Goal: Information Seeking & Learning: Learn about a topic

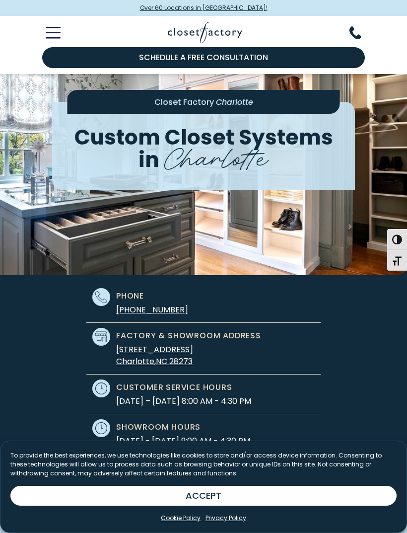
click at [52, 31] on icon "Toggle Mobile Menu" at bounding box center [53, 32] width 15 height 11
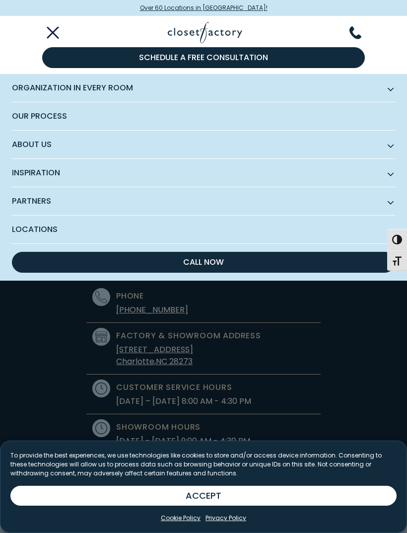
click at [57, 112] on span "Our Process" at bounding box center [203, 116] width 383 height 28
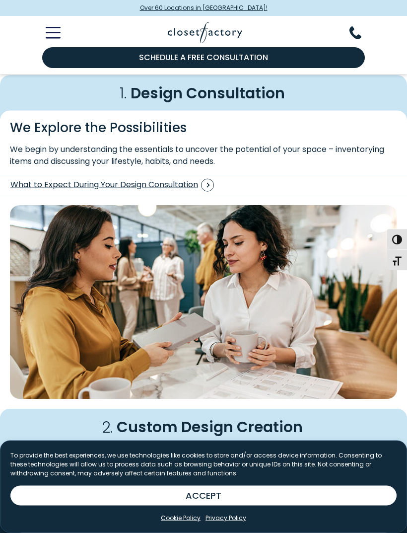
scroll to position [118, 0]
click at [44, 185] on span "What to Expect During Your Design Consultation" at bounding box center [112, 184] width 204 height 13
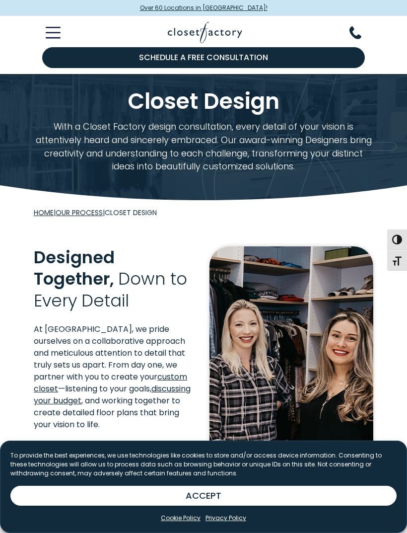
click at [52, 30] on icon "Toggle Mobile Menu" at bounding box center [53, 32] width 15 height 11
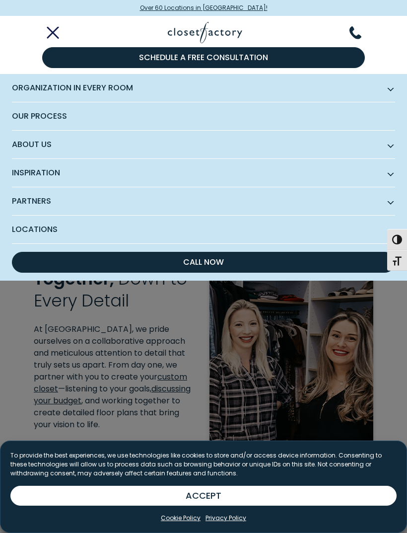
click at [33, 196] on span "Partners" at bounding box center [203, 201] width 383 height 28
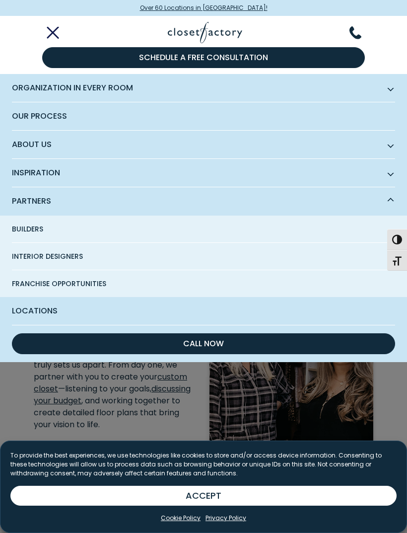
click at [37, 89] on span "Organization in Every Room" at bounding box center [203, 88] width 383 height 28
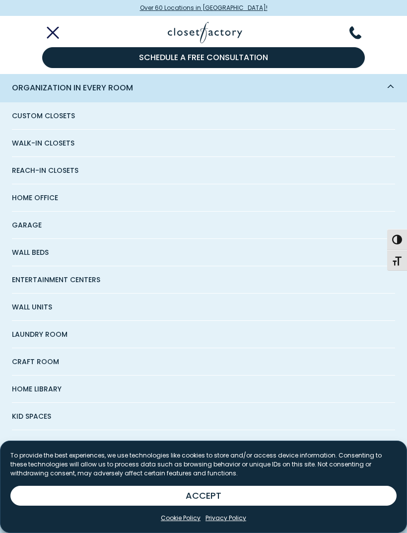
click at [28, 221] on span "Garage" at bounding box center [27, 225] width 30 height 27
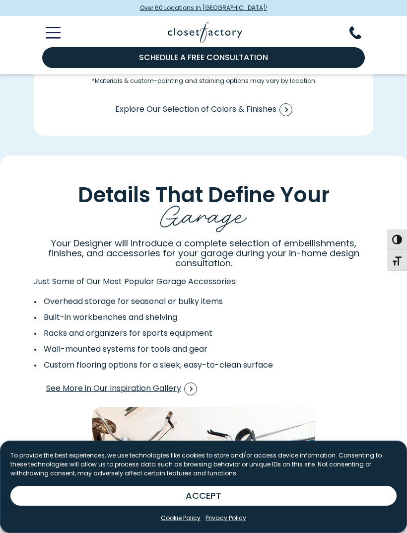
scroll to position [1373, 0]
